Goal: Task Accomplishment & Management: Manage account settings

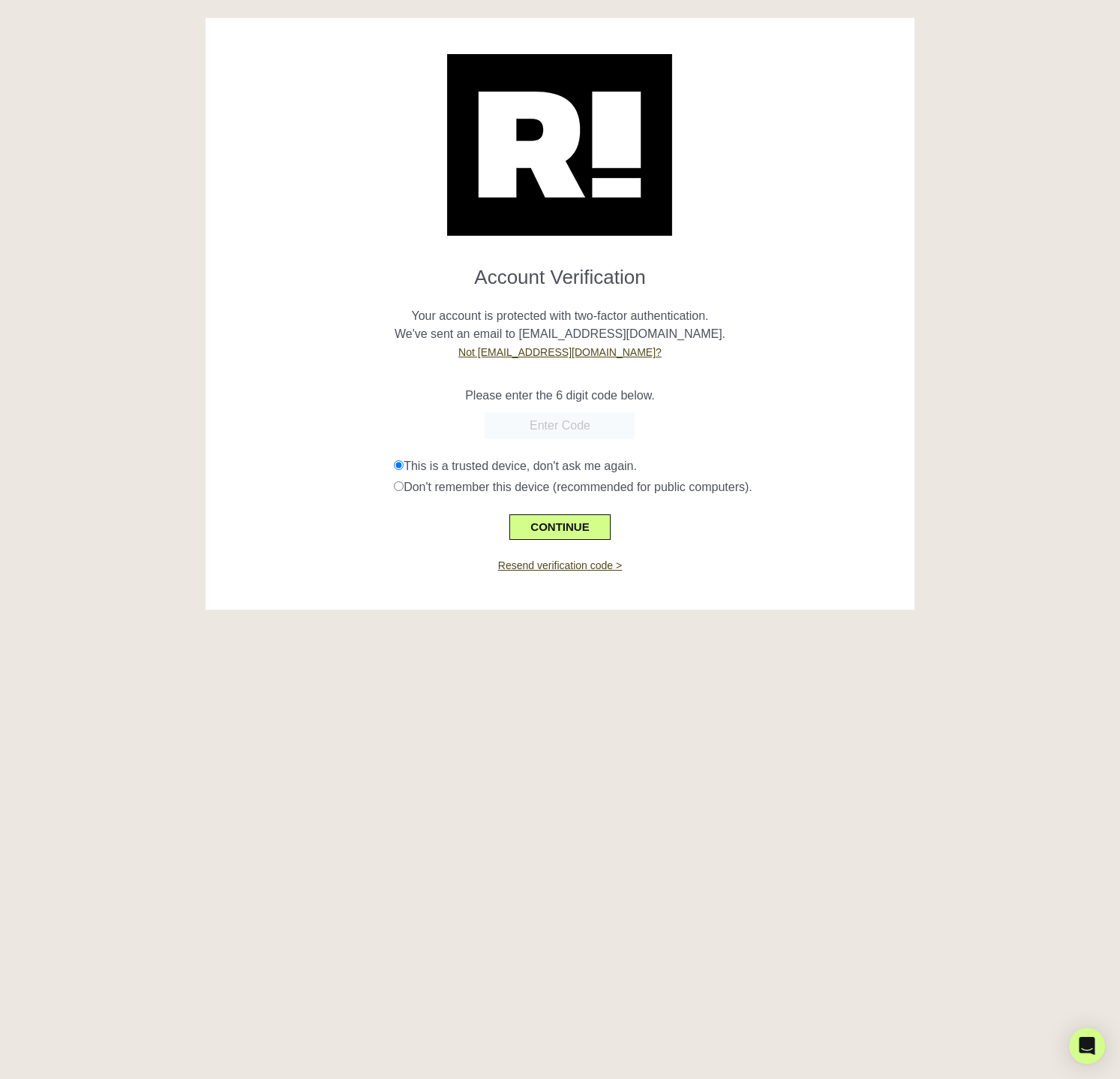
drag, startPoint x: 715, startPoint y: 372, endPoint x: 784, endPoint y: 924, distance: 556.3
click at [715, 372] on div "Please enter the 6 digit code below." at bounding box center [560, 386] width 687 height 36
drag, startPoint x: 570, startPoint y: 408, endPoint x: 569, endPoint y: 417, distance: 9.1
click at [570, 408] on form "Account Verification Your account is protected with two-factor authentication. …" at bounding box center [560, 396] width 687 height 286
click at [569, 417] on input "text" at bounding box center [560, 426] width 150 height 27
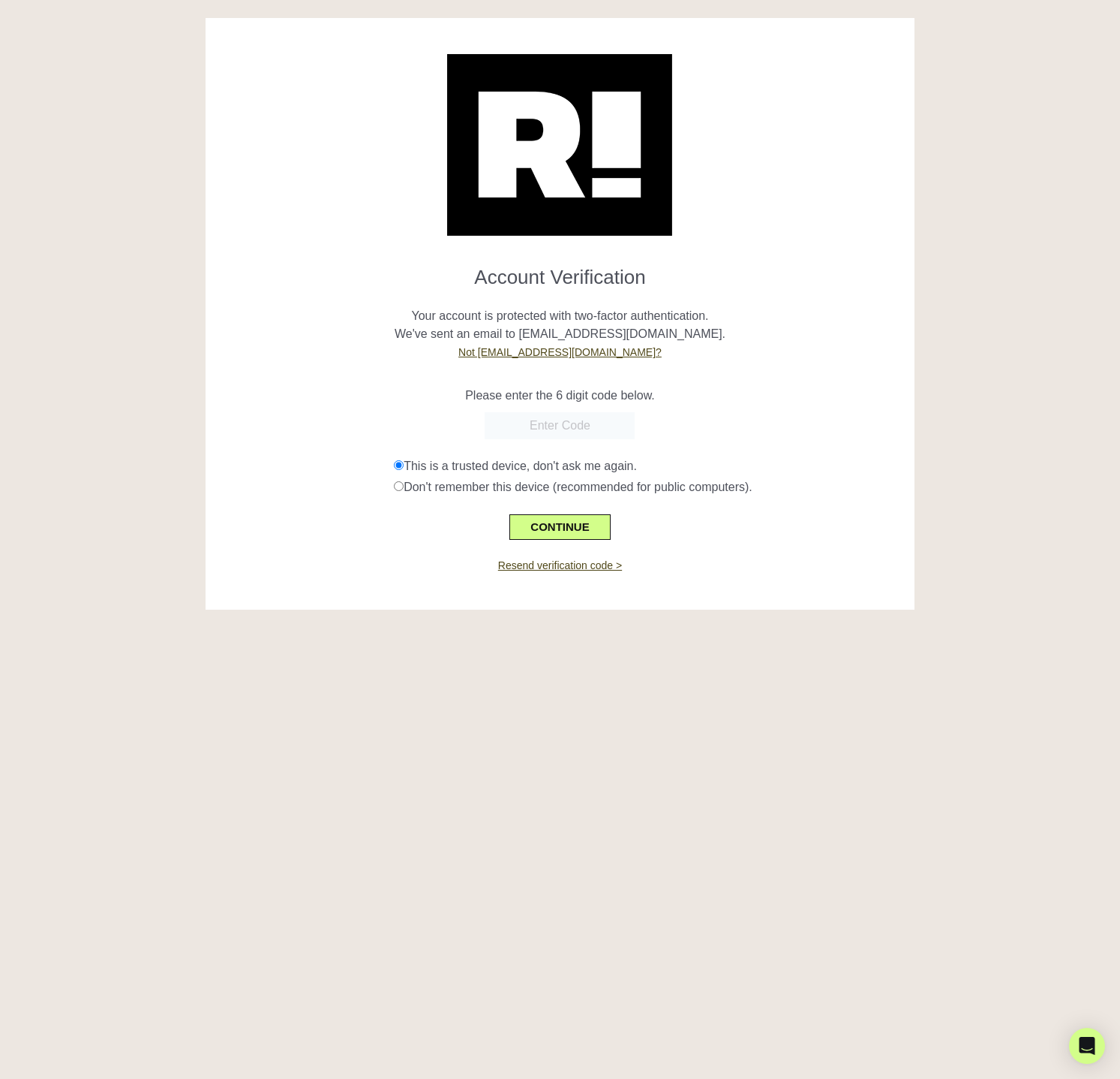
paste input "826332"
type input "826332"
drag, startPoint x: 915, startPoint y: 417, endPoint x: 862, endPoint y: 503, distance: 101.0
click at [915, 417] on div "Account Verification Your account is protected with two-factor authentication. …" at bounding box center [560, 324] width 731 height 614
click at [571, 532] on button "CONTINUE" at bounding box center [559, 526] width 101 height 25
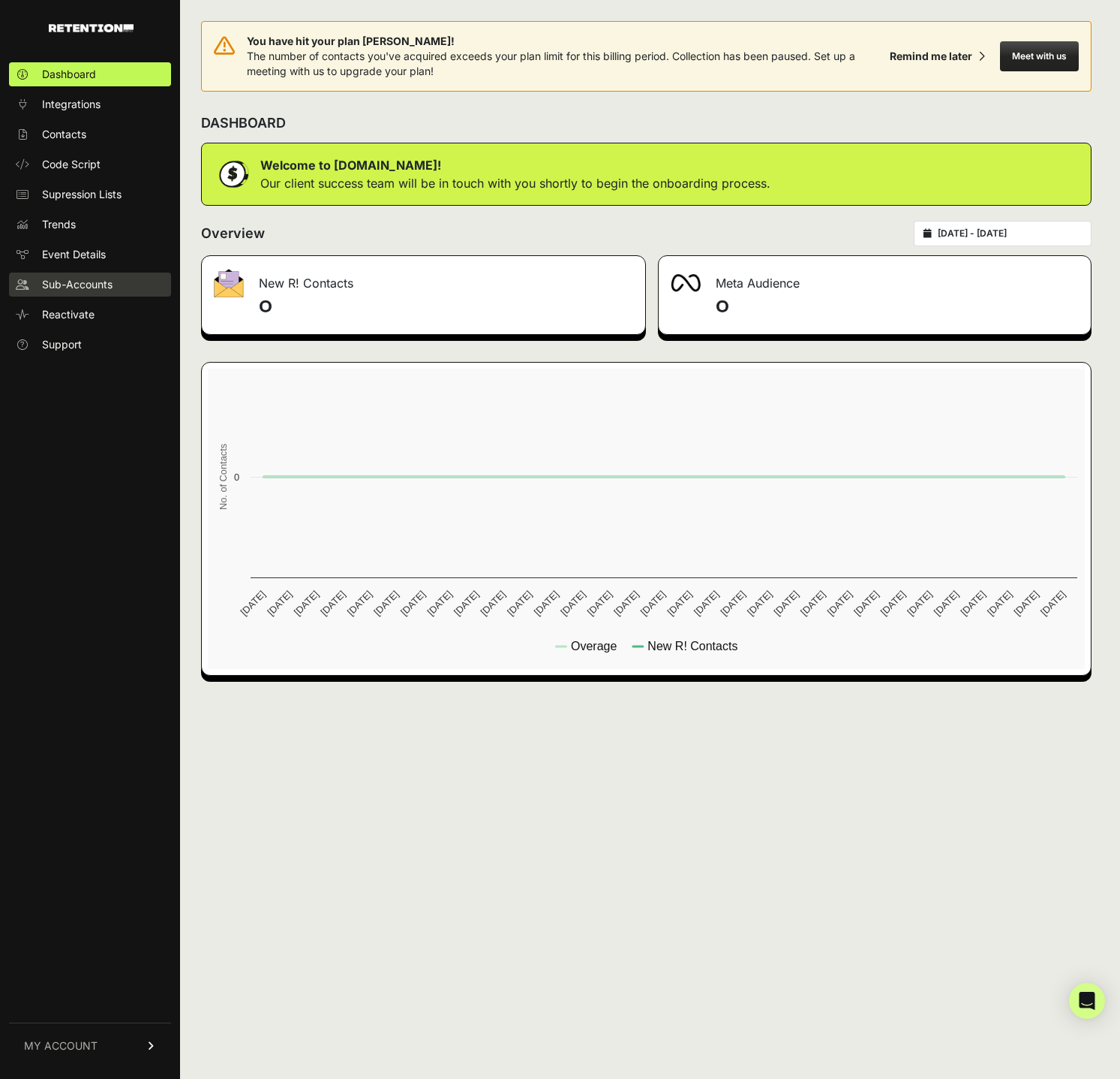
click at [81, 289] on span "Sub-Accounts" at bounding box center [78, 285] width 71 height 15
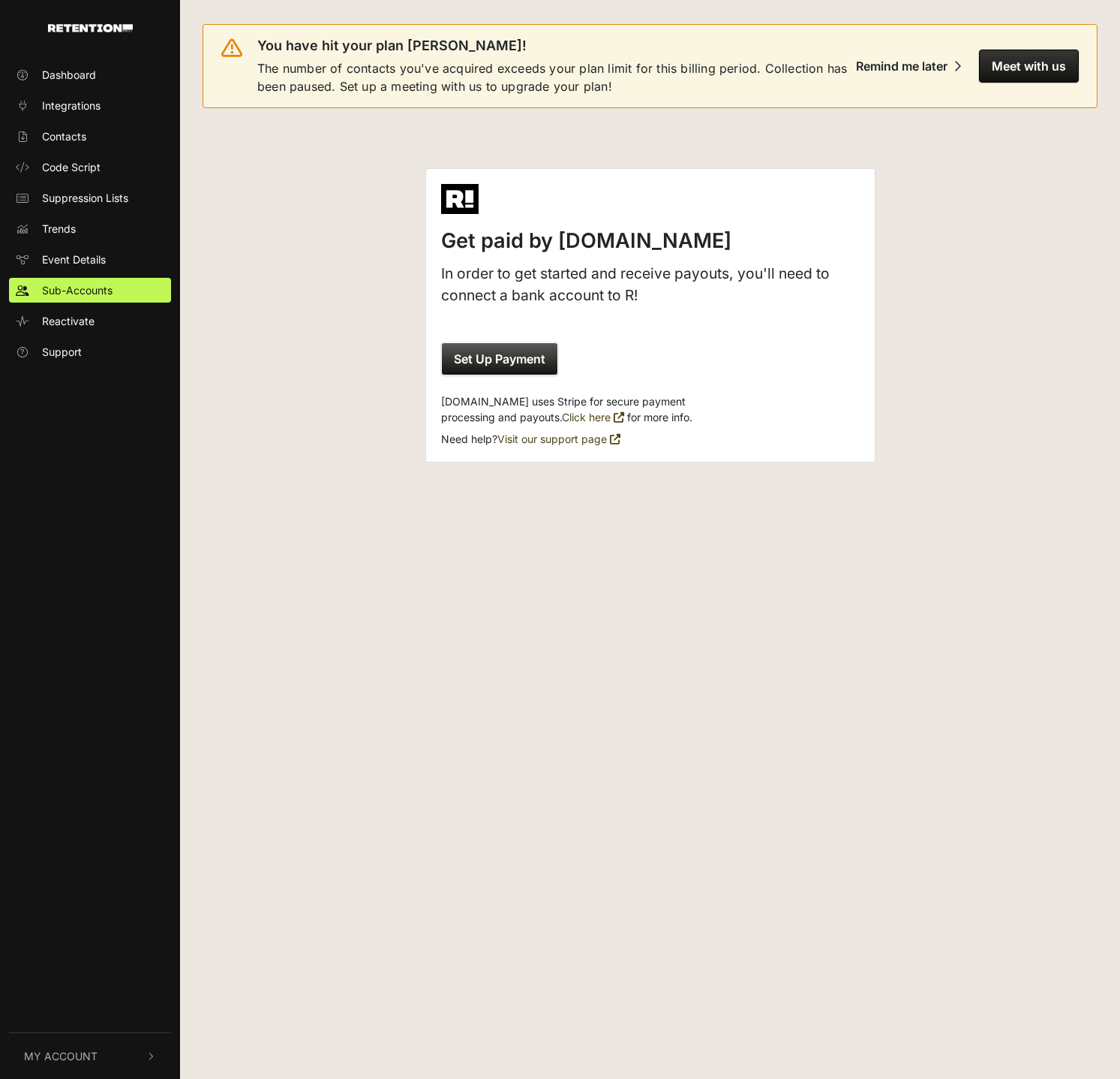
click at [514, 352] on link "Set Up Payment" at bounding box center [499, 358] width 117 height 33
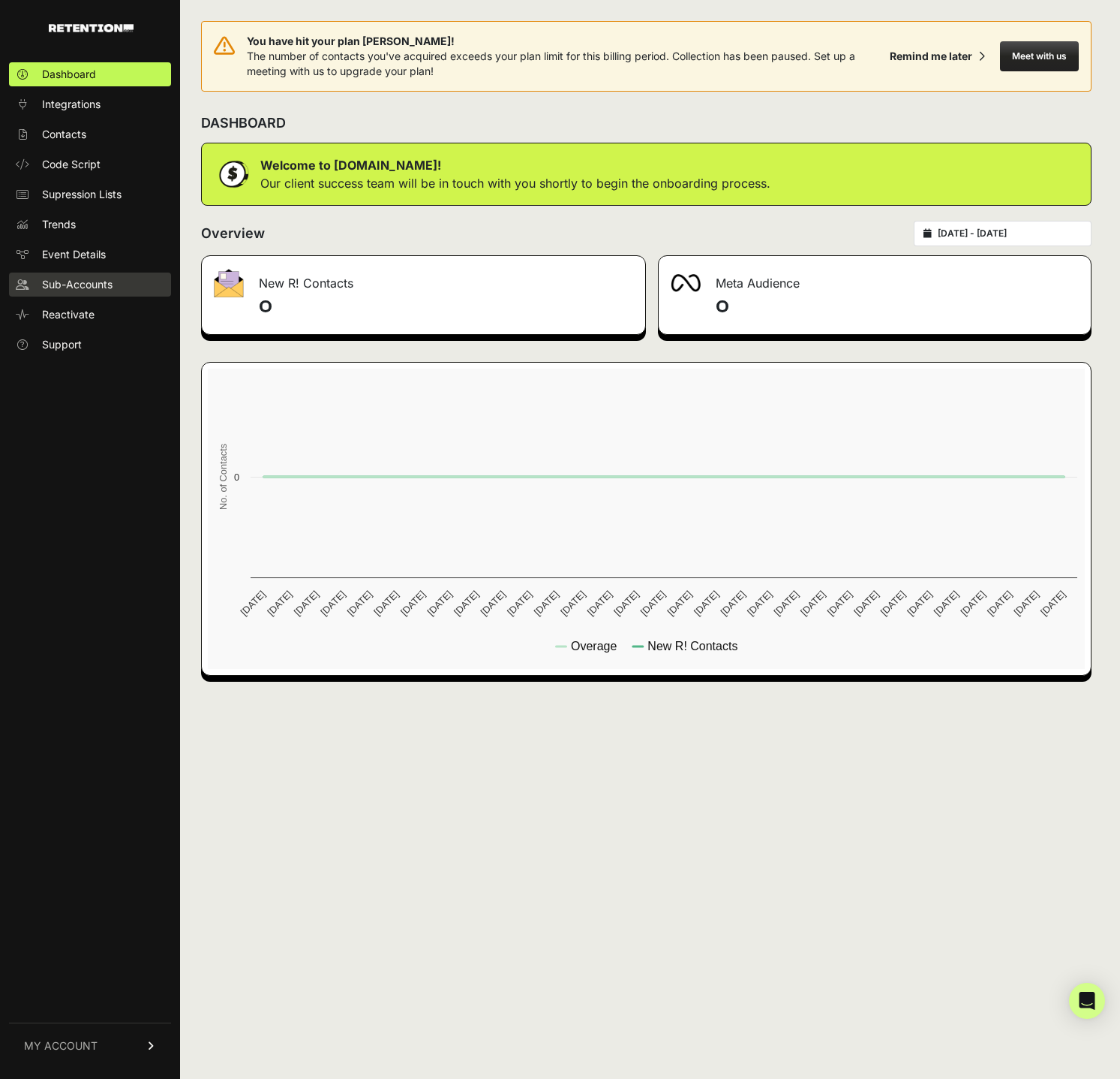
click at [71, 287] on span "Sub-Accounts" at bounding box center [78, 285] width 71 height 15
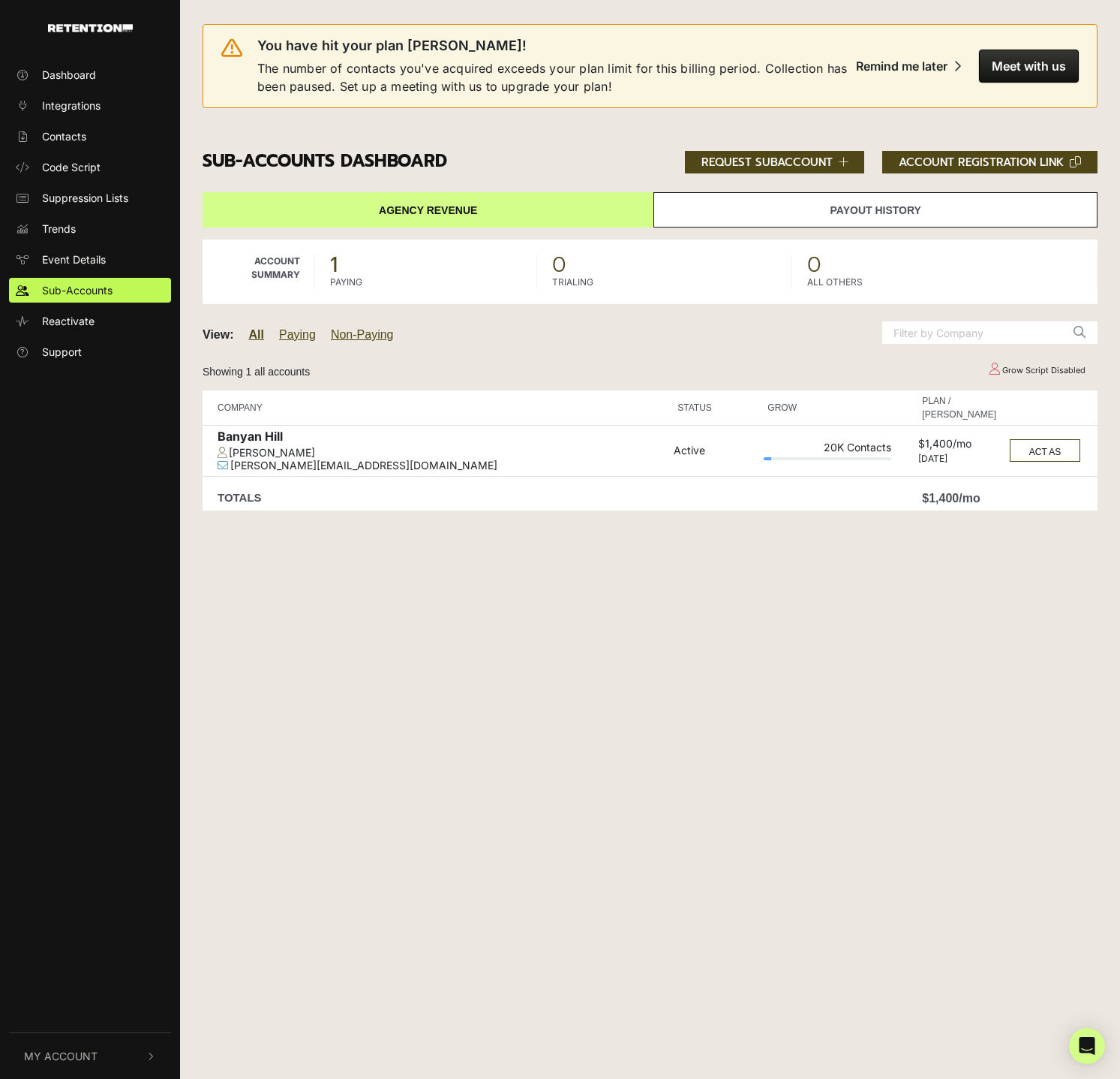
click at [856, 215] on link "Payout History" at bounding box center [876, 210] width 444 height 35
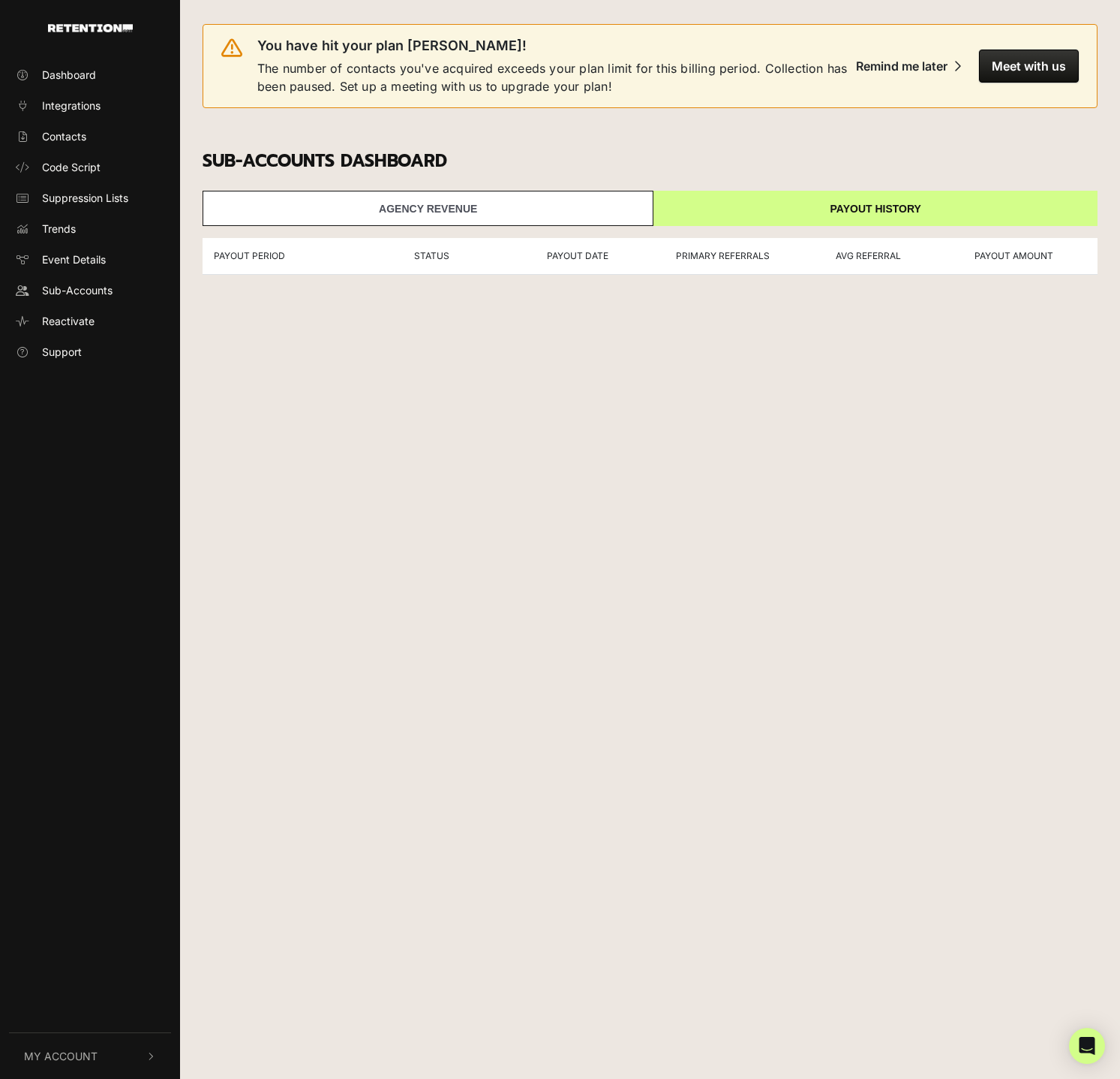
click at [367, 203] on link "Agency Revenue" at bounding box center [428, 209] width 451 height 35
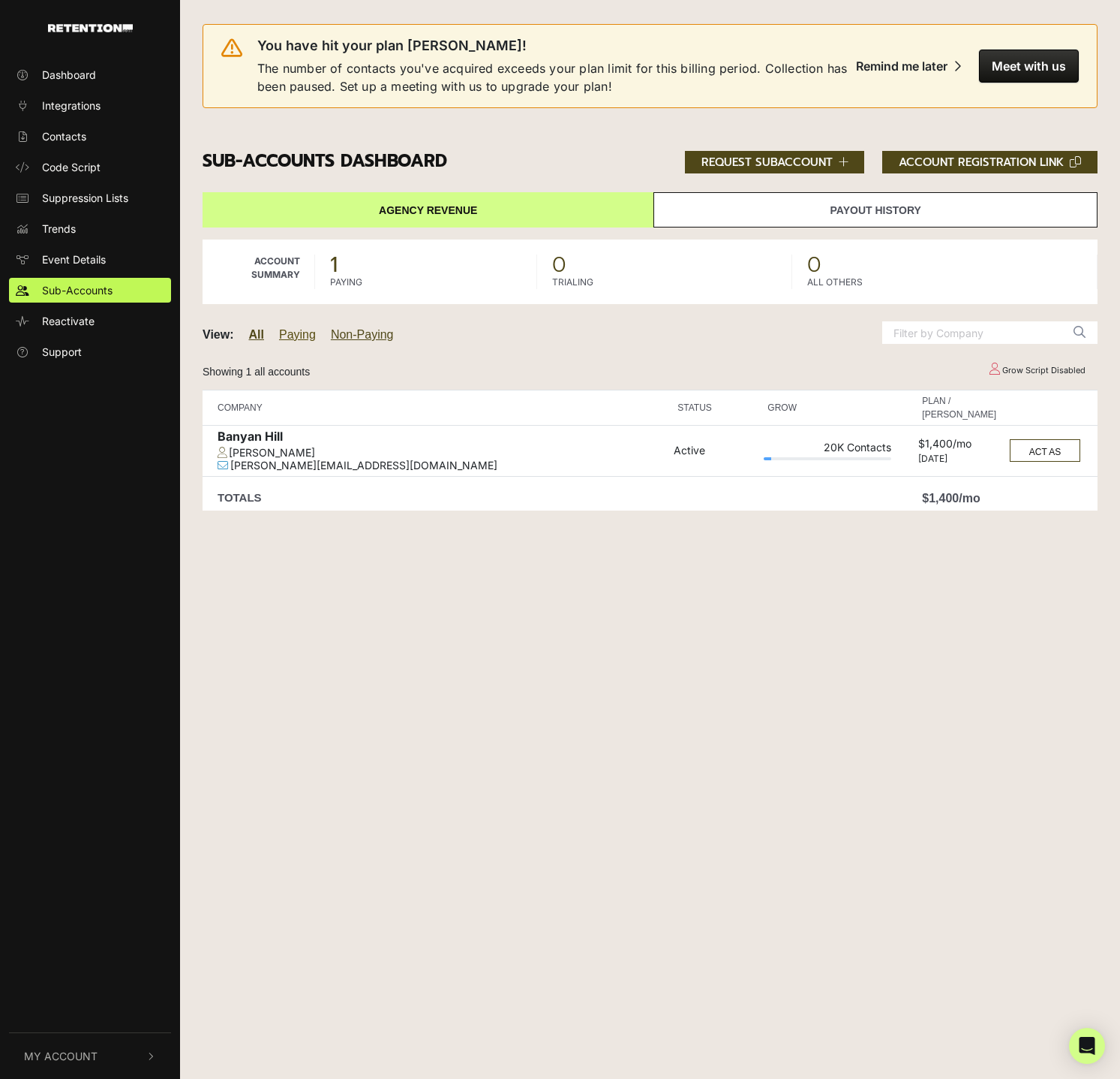
click at [288, 335] on link "Paying" at bounding box center [297, 334] width 37 height 13
click at [360, 334] on link "Non-Paying" at bounding box center [363, 334] width 63 height 13
click at [112, 251] on link "Event Details" at bounding box center [90, 259] width 162 height 25
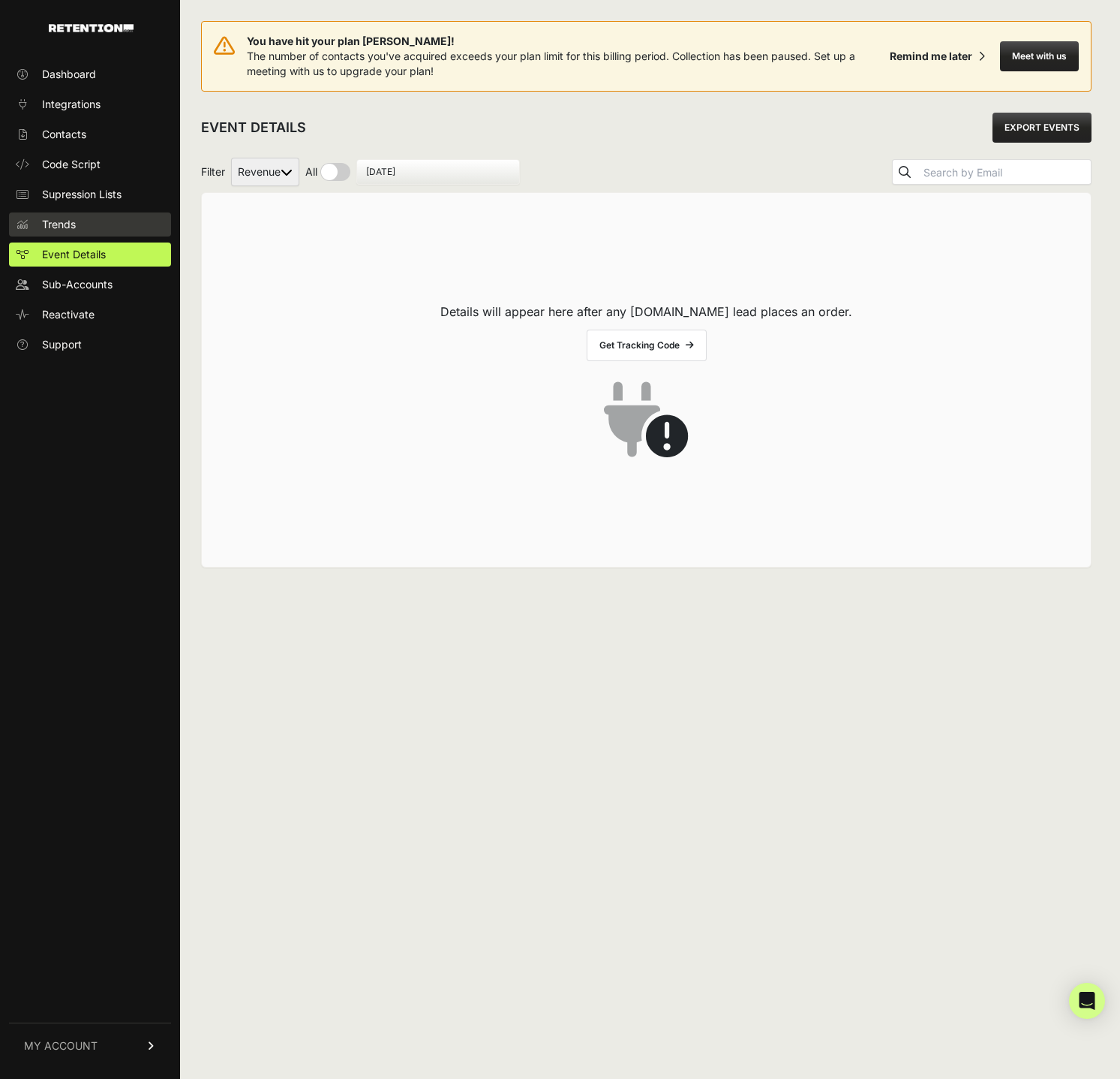
click at [84, 228] on link "Trends" at bounding box center [90, 224] width 162 height 24
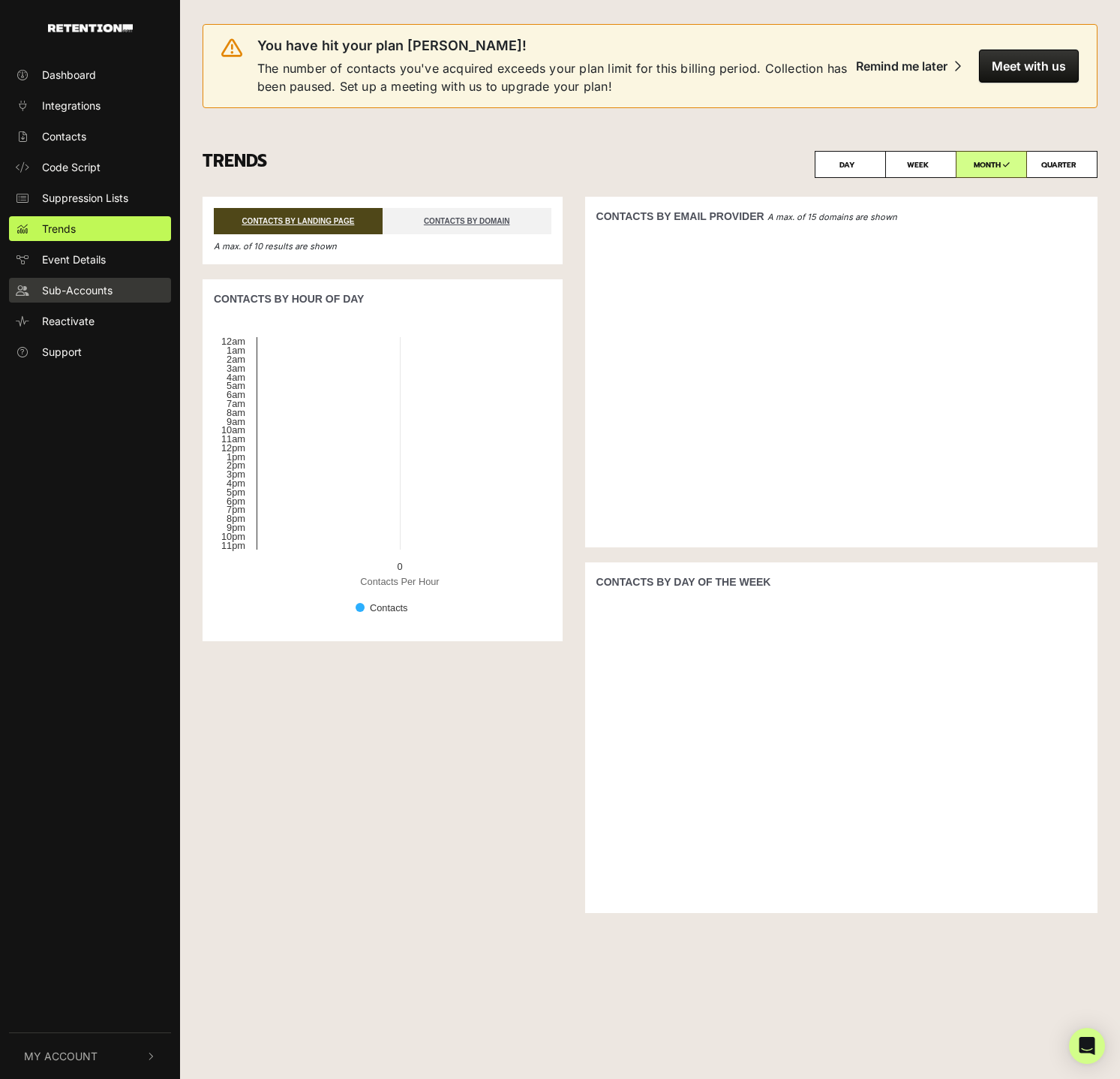
click at [70, 295] on span "Sub-Accounts" at bounding box center [78, 290] width 71 height 16
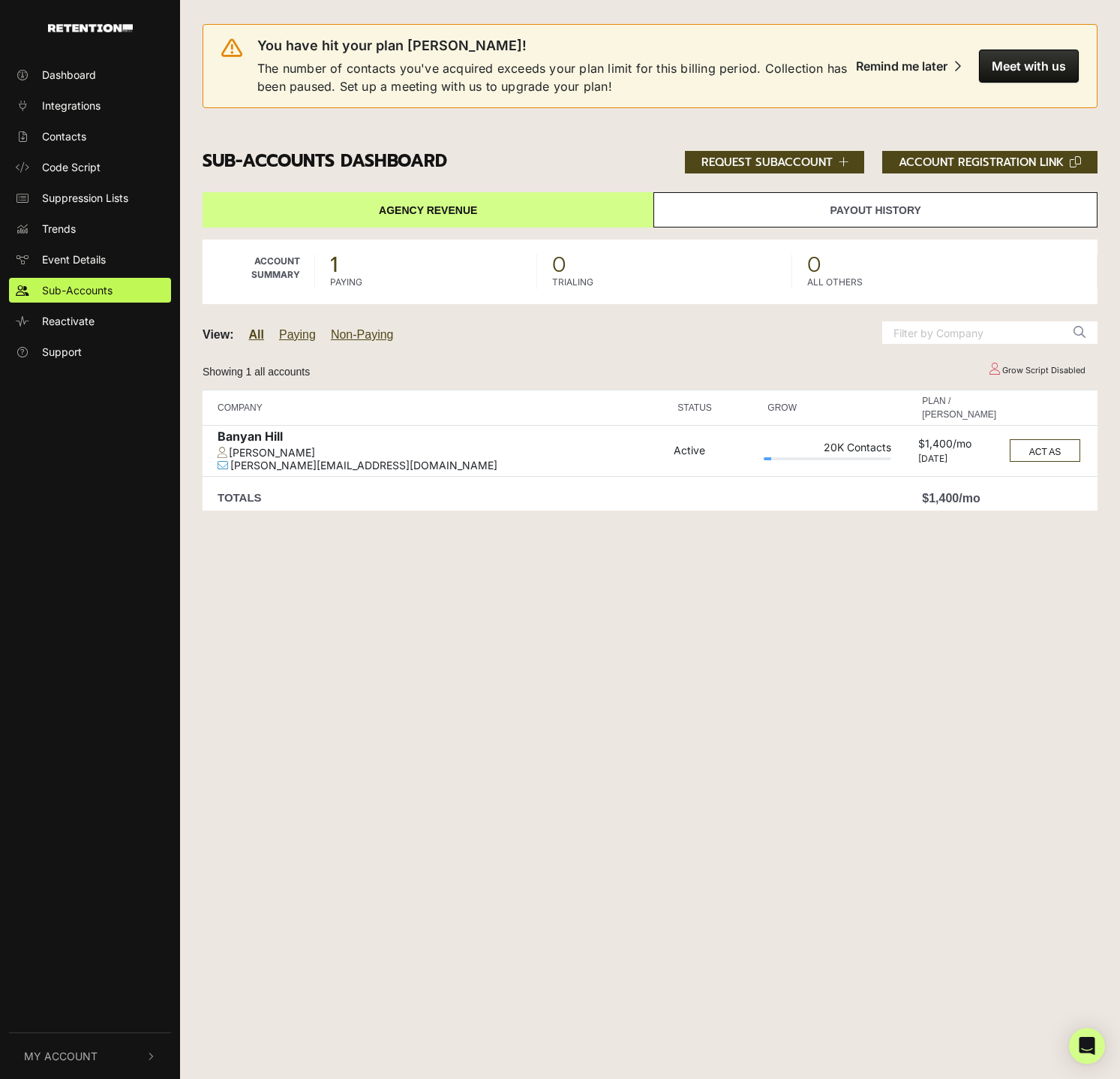
click at [245, 436] on div "Banyan Hill" at bounding box center [442, 438] width 449 height 17
click at [263, 460] on div "[PERSON_NAME][EMAIL_ADDRESS][DOMAIN_NAME]" at bounding box center [442, 466] width 449 height 13
click at [745, 210] on link "Payout History" at bounding box center [876, 210] width 444 height 35
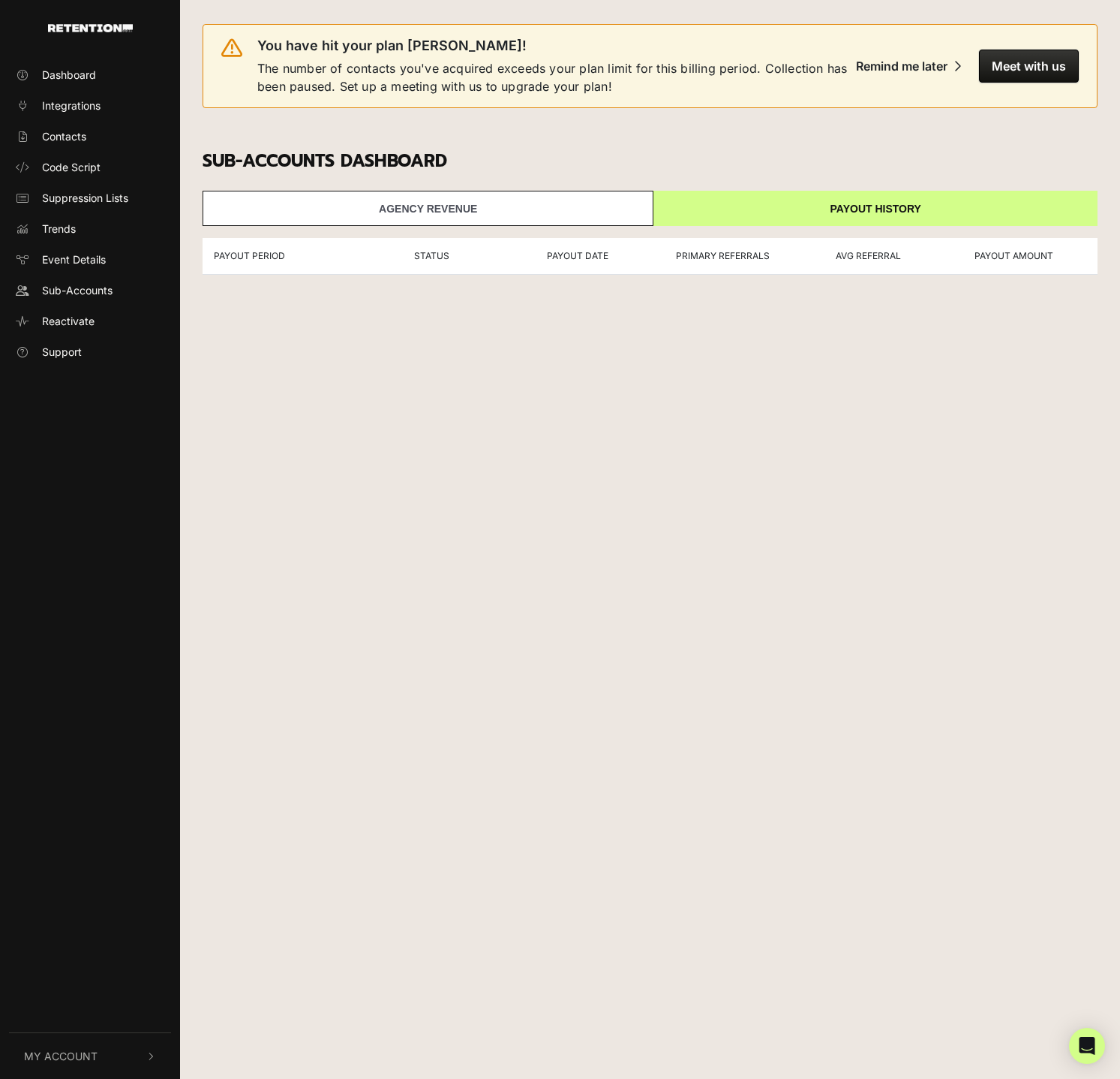
click at [405, 205] on link "Agency Revenue" at bounding box center [428, 209] width 451 height 35
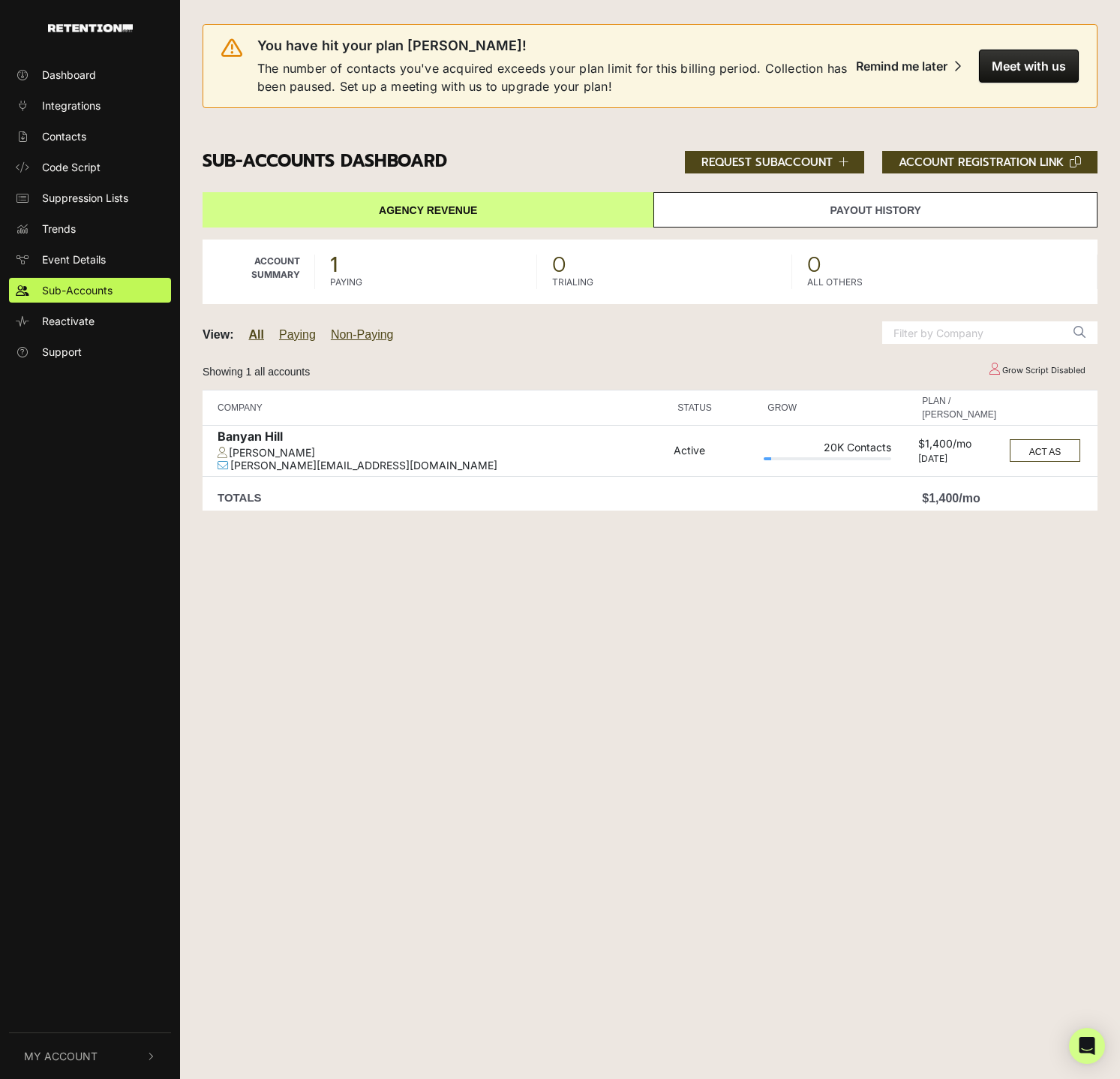
click at [372, 593] on div "Dashboard Integrations Contacts Code Script Suppression Lists Trends Event Deta…" at bounding box center [560, 539] width 1120 height 1079
